Goal: Task Accomplishment & Management: Use online tool/utility

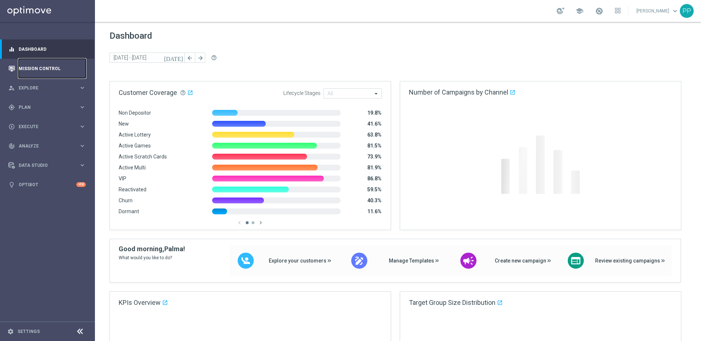
click at [25, 68] on link "Mission Control" at bounding box center [52, 68] width 67 height 19
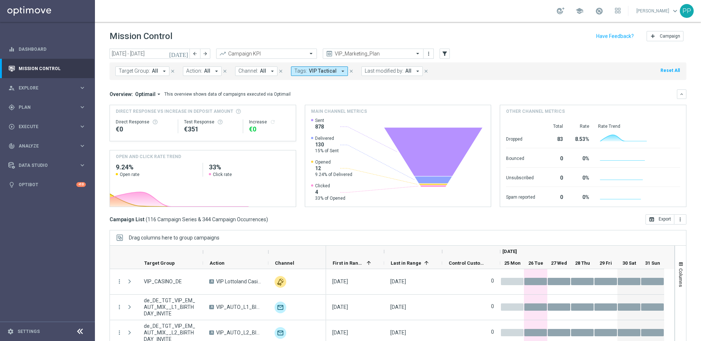
click at [152, 72] on span "All" at bounding box center [155, 71] width 6 height 6
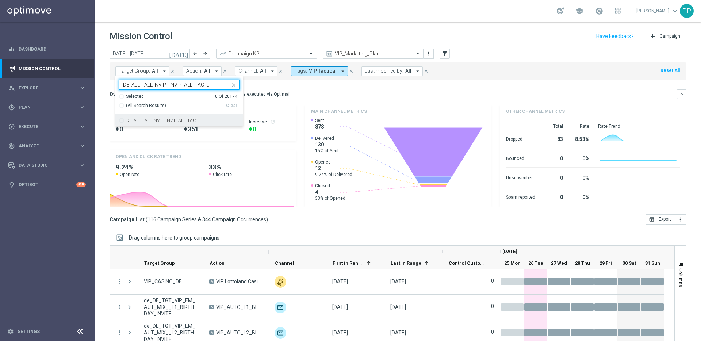
click at [120, 121] on div "DE_ALL__ALL_NVIP__NVIP_ALL_TAC_LT" at bounding box center [179, 121] width 120 height 12
drag, startPoint x: 130, startPoint y: 84, endPoint x: 121, endPoint y: 83, distance: 8.4
click at [121, 83] on div "DE_ALL__ALL_NVIP__NVIP_ALL_TAC_LT DE_ALL__ALL_NVIP__NVIP_ALL_TAC_LT" at bounding box center [174, 84] width 111 height 9
click at [138, 86] on input "AT_ALL__ALL_NVIP__NVIP_ALL_TAC_LT" at bounding box center [176, 85] width 107 height 6
click at [139, 87] on input "AT_ALL__ALL_NVIP__NVIP_ALL_TAC_LT" at bounding box center [176, 85] width 107 height 6
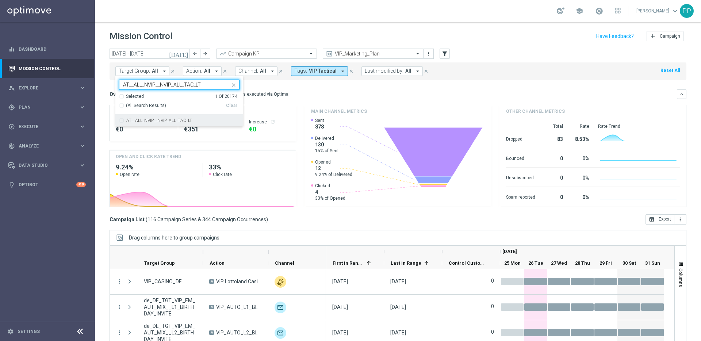
click at [122, 120] on div "AT__ALL_NVIP__NVIP_ALL_TAC_LT" at bounding box center [179, 121] width 120 height 12
type input "AT__ALL_NVIP__NVIP_ALL_TAC_LT"
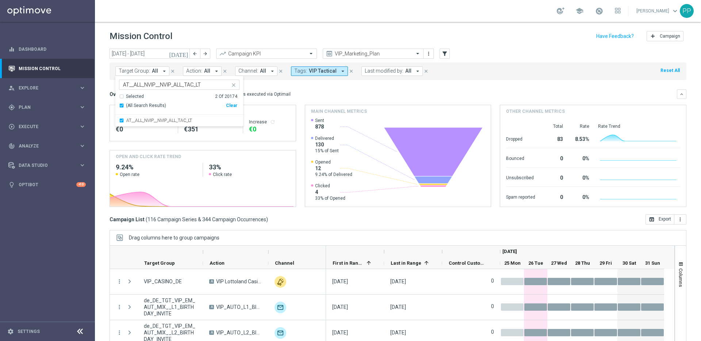
click at [333, 84] on mini-dashboard "Overview: Optimail arrow_drop_down This overview shows data of campaigns execut…" at bounding box center [398, 147] width 577 height 134
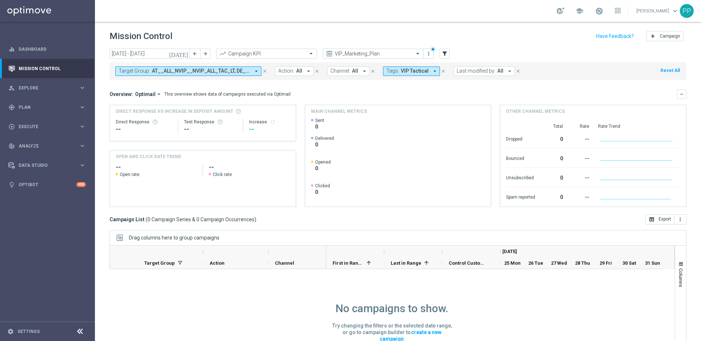
click at [441, 71] on icon "close" at bounding box center [443, 71] width 5 height 5
click at [160, 55] on input "[DATE] - [DATE]" at bounding box center [150, 54] width 80 height 10
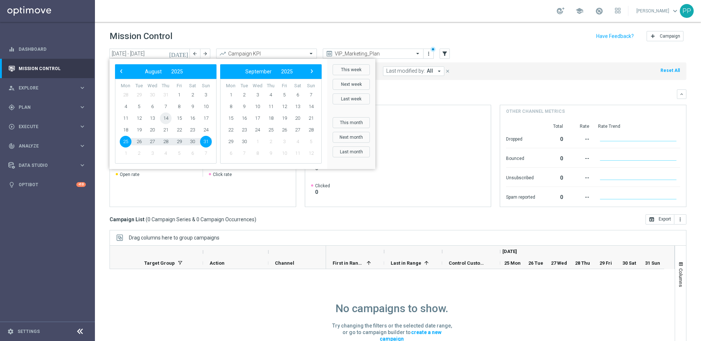
click at [165, 119] on span "14" at bounding box center [166, 118] width 12 height 12
type input "[DATE] - [DATE]"
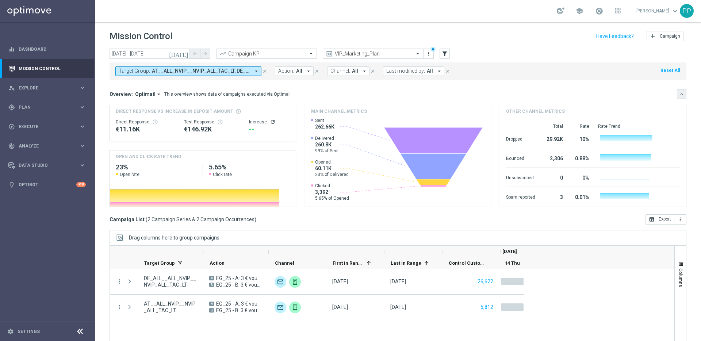
click at [679, 93] on icon "keyboard_arrow_down" at bounding box center [681, 94] width 5 height 5
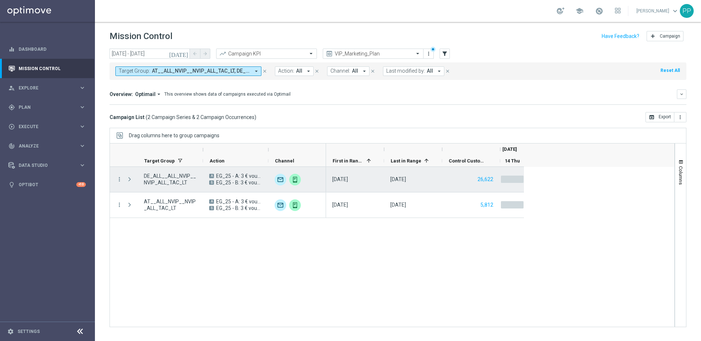
click at [130, 179] on span "Press SPACE to select this row." at bounding box center [129, 179] width 7 height 6
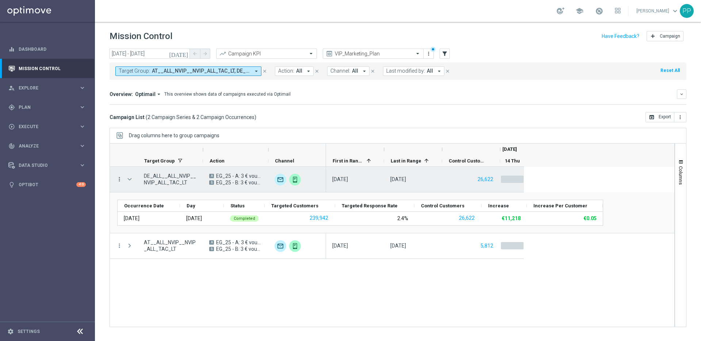
click at [118, 179] on icon "more_vert" at bounding box center [119, 179] width 7 height 7
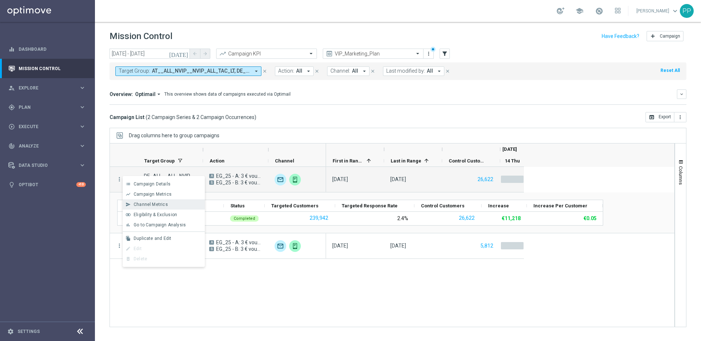
click at [139, 202] on span "Channel Metrics" at bounding box center [151, 204] width 34 height 5
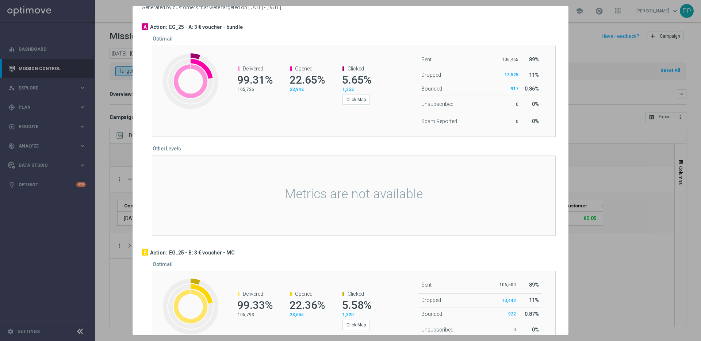
scroll to position [4, 0]
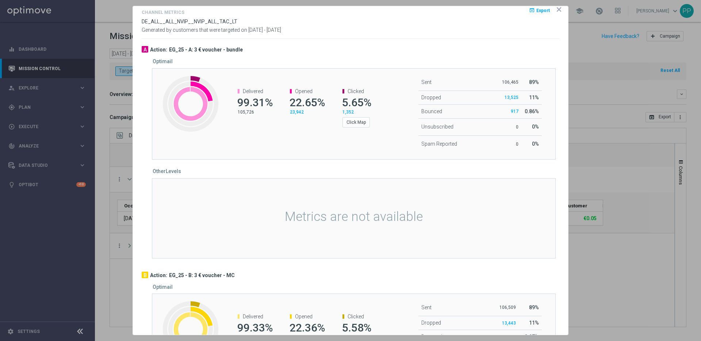
click at [557, 11] on icon "icon" at bounding box center [559, 10] width 4 height 4
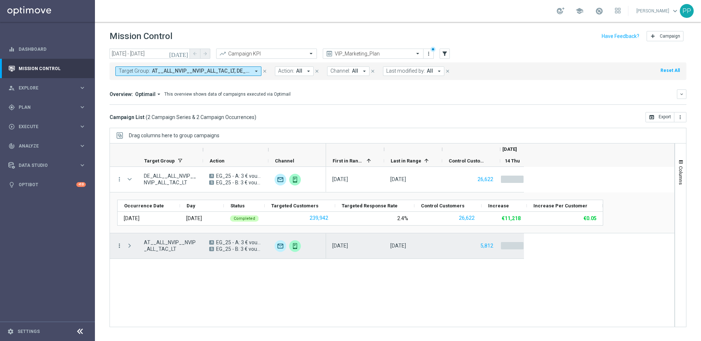
click at [118, 245] on icon "more_vert" at bounding box center [119, 245] width 7 height 7
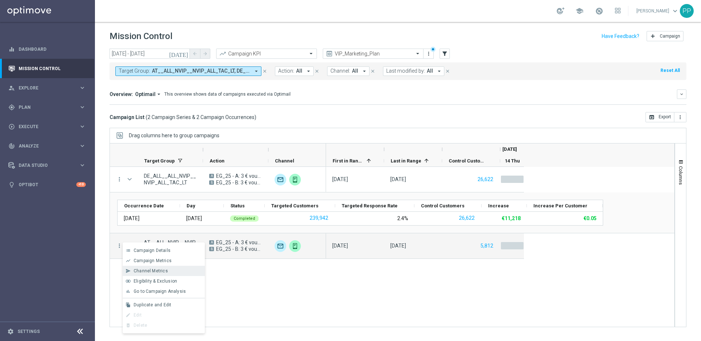
click at [145, 267] on div "send Channel Metrics" at bounding box center [164, 271] width 82 height 10
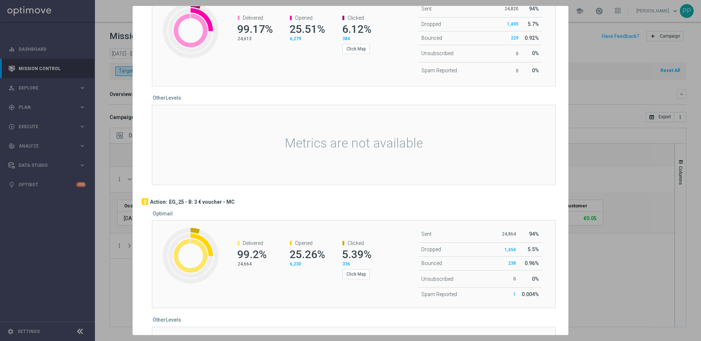
scroll to position [76, 0]
